Goal: Book appointment/travel/reservation

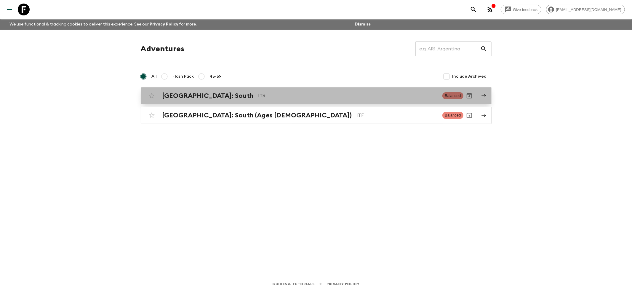
click at [197, 100] on h2 "[GEOGRAPHIC_DATA]: South" at bounding box center [207, 96] width 91 height 8
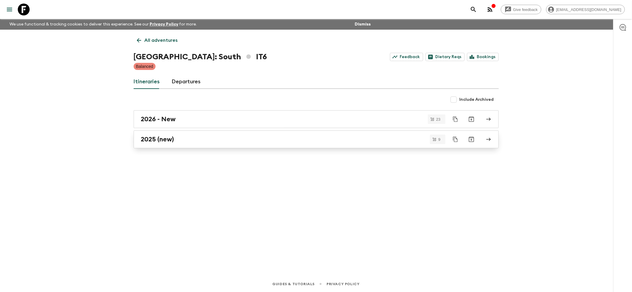
click at [160, 136] on h2 "2025 (new)" at bounding box center [157, 139] width 33 height 8
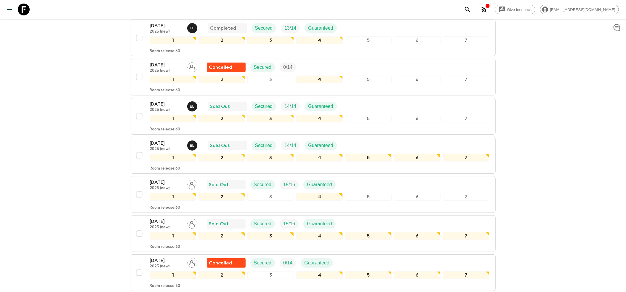
scroll to position [79, 0]
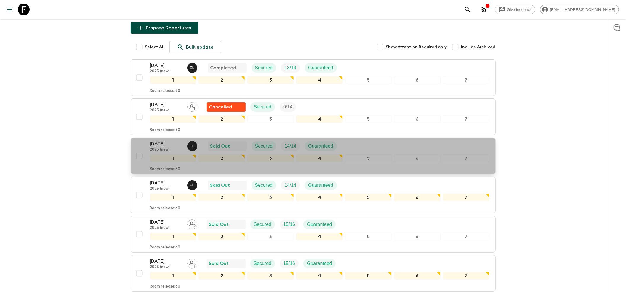
click at [165, 140] on p "[DATE]" at bounding box center [166, 143] width 33 height 7
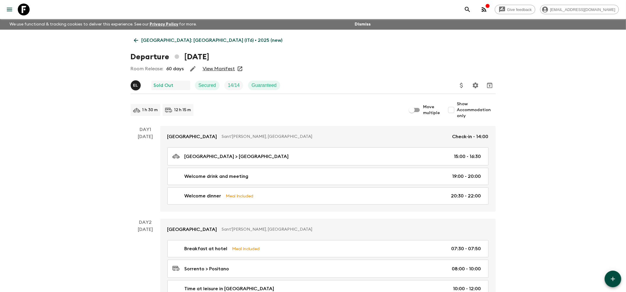
click at [213, 68] on link "View Manifest" at bounding box center [219, 69] width 32 height 6
